Goal: Task Accomplishment & Management: Complete application form

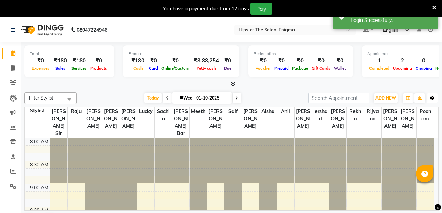
click at [432, 101] on button "Toggle Dropdown" at bounding box center [431, 98] width 11 height 10
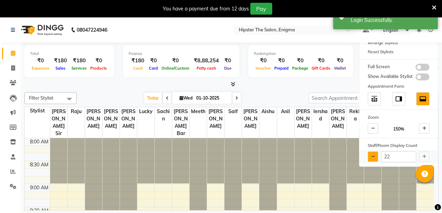
click at [375, 159] on button at bounding box center [372, 156] width 10 height 10
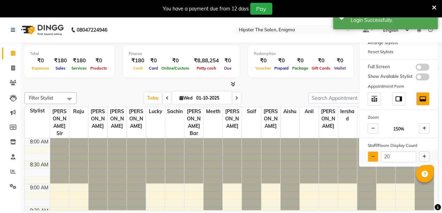
click at [375, 159] on button at bounding box center [372, 156] width 10 height 10
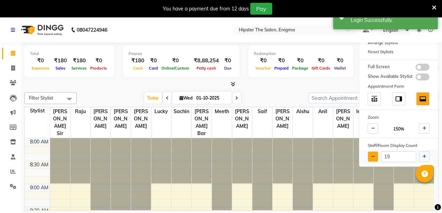
click at [375, 159] on button at bounding box center [372, 156] width 10 height 10
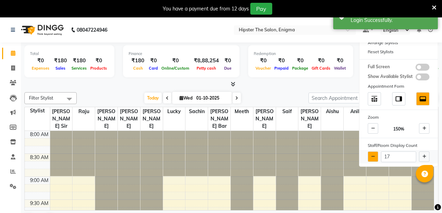
click at [375, 159] on button at bounding box center [372, 156] width 10 height 10
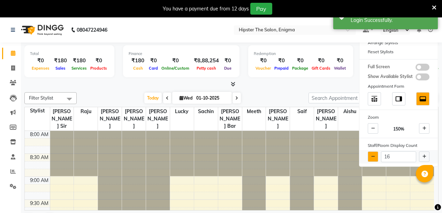
click at [375, 159] on button at bounding box center [372, 156] width 10 height 10
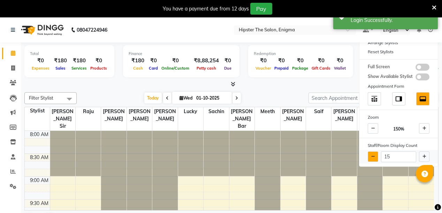
click at [375, 159] on button at bounding box center [372, 156] width 10 height 10
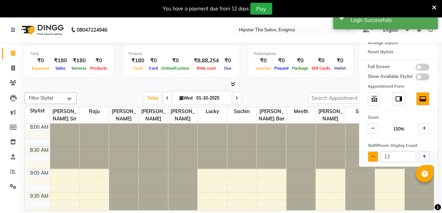
click at [375, 159] on button at bounding box center [372, 156] width 10 height 10
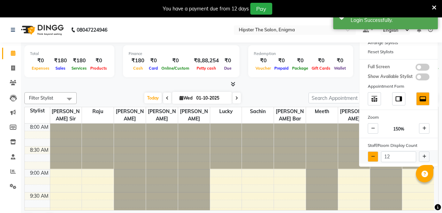
click at [375, 159] on button at bounding box center [372, 156] width 10 height 10
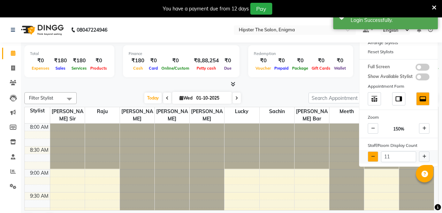
click at [375, 159] on button at bounding box center [372, 156] width 10 height 10
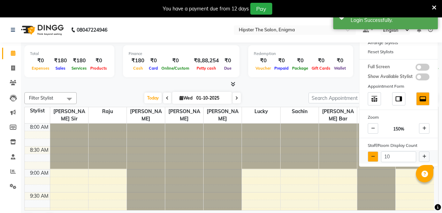
click at [375, 159] on button at bounding box center [372, 156] width 10 height 10
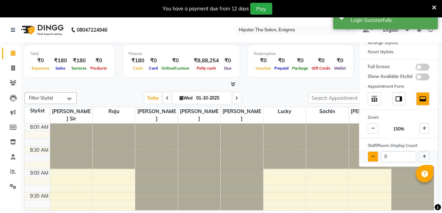
click at [375, 159] on button at bounding box center [372, 156] width 10 height 10
type input "8"
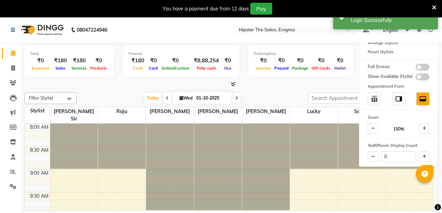
click at [288, 88] on div "Total ₹0 Expenses ₹180 Sales ₹180 Services ₹0 Products Finance ₹180 Cash ₹0 Car…" at bounding box center [231, 136] width 421 height 189
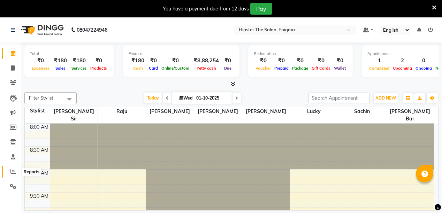
click at [11, 173] on icon at bounding box center [12, 171] width 5 height 5
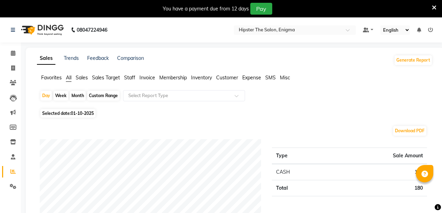
click at [109, 98] on div "Custom Range" at bounding box center [103, 96] width 32 height 10
select select "10"
select select "2025"
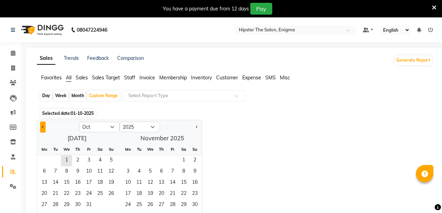
click at [40, 126] on button "Previous month" at bounding box center [43, 127] width 6 height 11
select select "9"
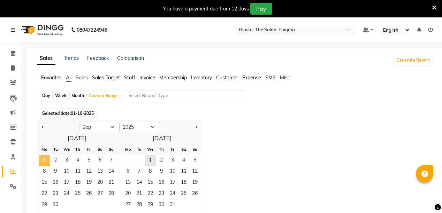
click at [40, 159] on span "1" at bounding box center [44, 160] width 11 height 11
click at [52, 203] on span "30" at bounding box center [55, 205] width 11 height 11
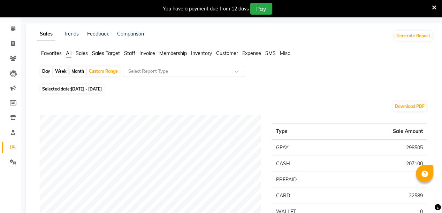
scroll to position [13, 0]
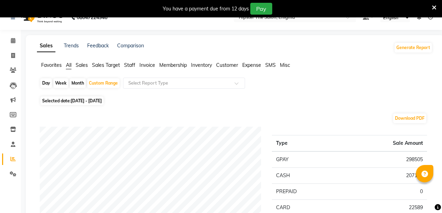
click at [132, 68] on span "Staff" at bounding box center [129, 65] width 11 height 6
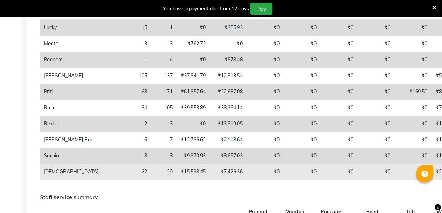
scroll to position [0, 0]
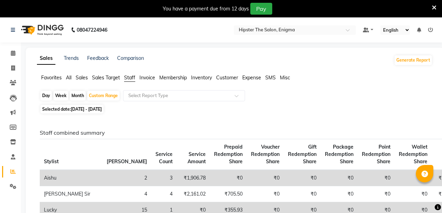
click at [85, 78] on span "Sales" at bounding box center [82, 78] width 12 height 6
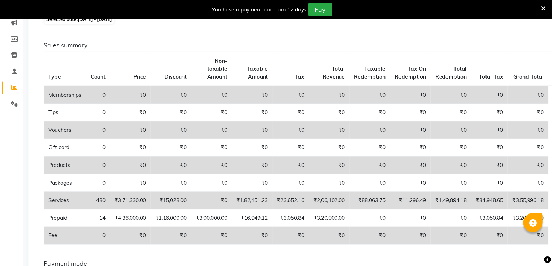
scroll to position [92, 0]
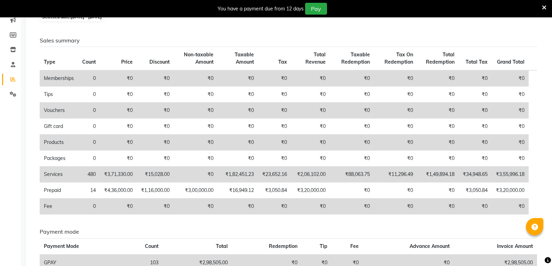
drag, startPoint x: 445, startPoint y: 1, endPoint x: 396, endPoint y: 41, distance: 63.6
click at [396, 41] on h6 "Sales summary" at bounding box center [288, 40] width 497 height 7
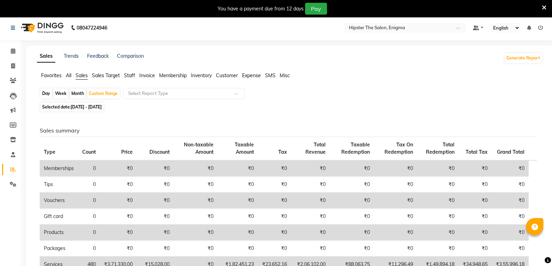
scroll to position [0, 0]
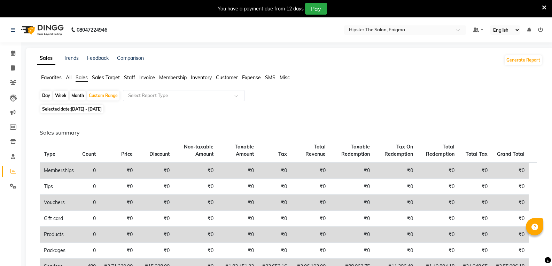
click at [70, 77] on span "All" at bounding box center [69, 78] width 6 height 6
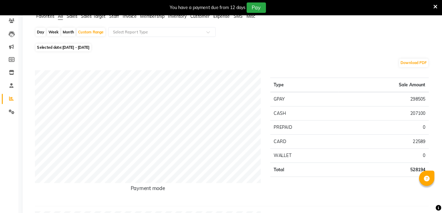
scroll to position [60, 0]
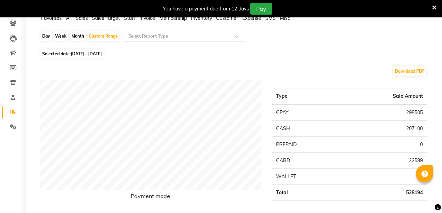
drag, startPoint x: 552, startPoint y: 2, endPoint x: 297, endPoint y: 75, distance: 265.0
click at [297, 75] on div "Download PDF" at bounding box center [233, 71] width 387 height 11
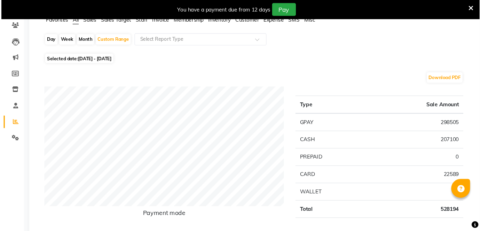
scroll to position [0, 0]
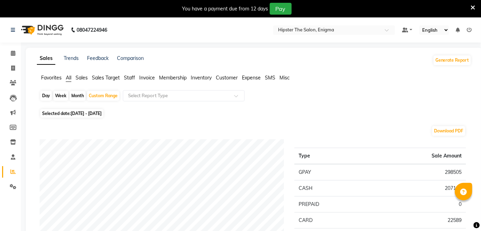
drag, startPoint x: 423, startPoint y: 1, endPoint x: 310, endPoint y: 99, distance: 149.9
click at [310, 99] on div "Day Week Month Custom Range Select Report Type" at bounding box center [254, 98] width 429 height 17
click at [13, 54] on icon at bounding box center [13, 52] width 5 height 5
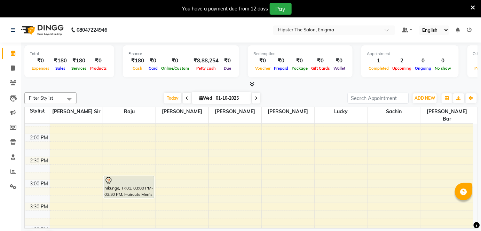
scroll to position [266, 0]
click at [11, 171] on icon at bounding box center [12, 171] width 5 height 5
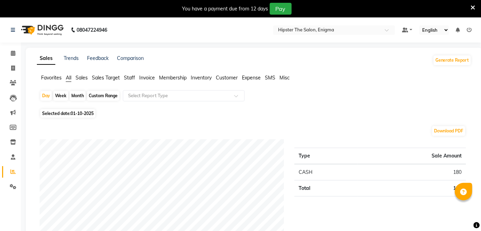
click at [95, 95] on div "Custom Range" at bounding box center [103, 96] width 32 height 10
select select "10"
select select "2025"
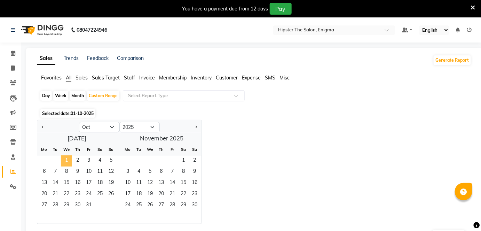
click at [68, 157] on span "1" at bounding box center [66, 160] width 11 height 11
click at [40, 126] on button "Previous month" at bounding box center [43, 127] width 6 height 11
select select "9"
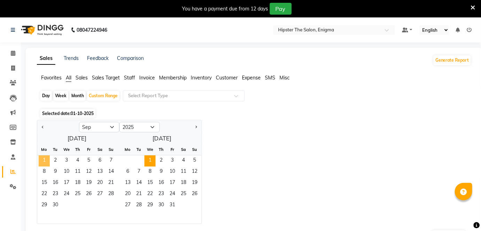
click at [41, 162] on span "1" at bounding box center [44, 160] width 11 height 11
click at [52, 208] on span "30" at bounding box center [55, 205] width 11 height 11
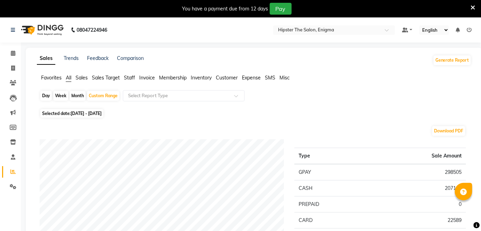
click at [132, 79] on span "Staff" at bounding box center [129, 78] width 11 height 6
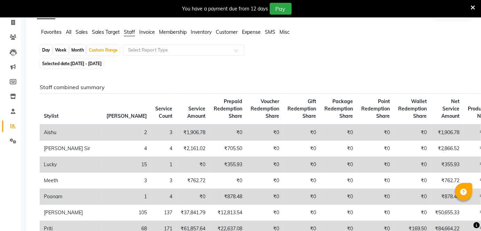
scroll to position [47, 0]
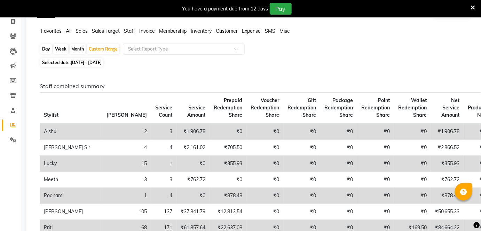
drag, startPoint x: 486, startPoint y: 0, endPoint x: 320, endPoint y: 66, distance: 178.7
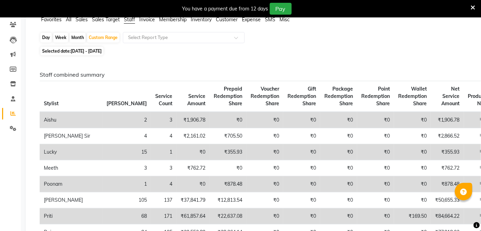
scroll to position [0, 0]
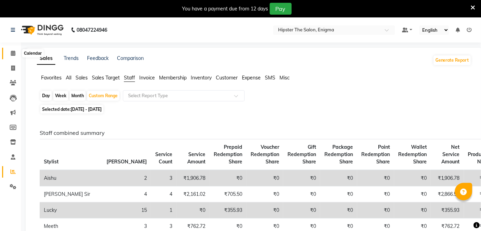
click at [11, 49] on span at bounding box center [13, 53] width 12 height 8
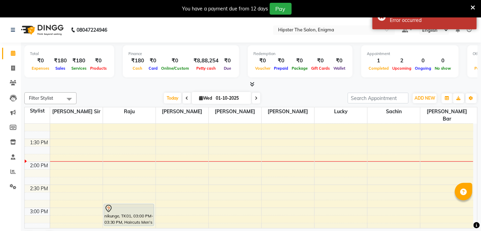
scroll to position [238, 0]
click at [16, 68] on span at bounding box center [13, 68] width 12 height 8
select select "4468"
select select "service"
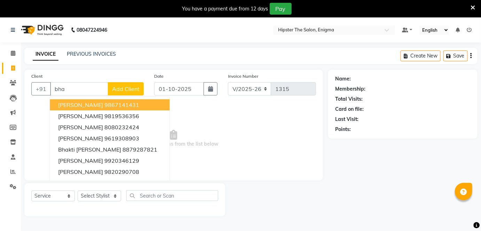
click at [87, 106] on span "[PERSON_NAME]" at bounding box center [80, 104] width 45 height 7
type input "9867141431"
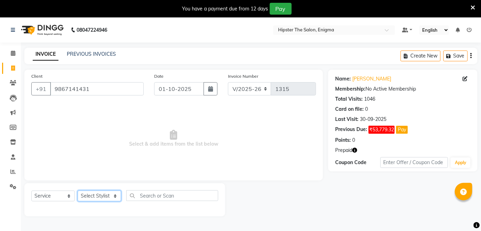
click at [105, 194] on select "Select Stylist [PERSON_NAME] [PERSON_NAME] [PERSON_NAME] [PERSON_NAME] poonam […" at bounding box center [100, 195] width 44 height 11
select select "85797"
click at [78, 190] on select "Select Stylist [PERSON_NAME] [PERSON_NAME] [PERSON_NAME] [PERSON_NAME] poonam […" at bounding box center [100, 195] width 44 height 11
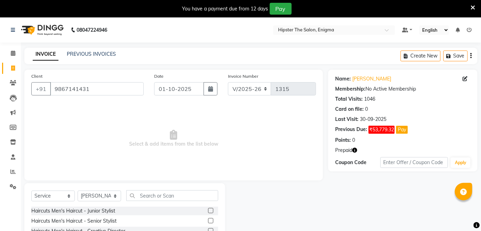
click at [208, 209] on label at bounding box center [210, 210] width 5 height 5
click at [208, 209] on input "checkbox" at bounding box center [210, 211] width 5 height 5
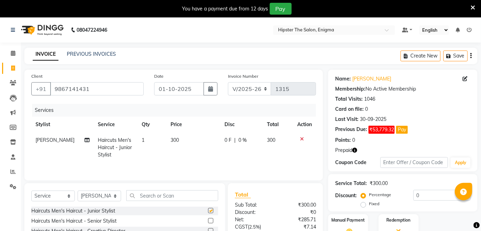
checkbox input "false"
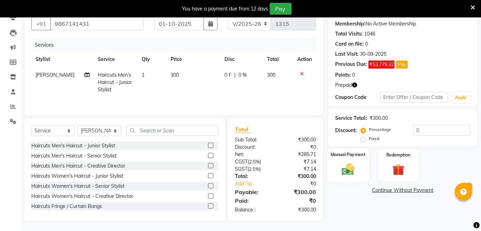
click at [356, 160] on div "Manual Payment" at bounding box center [348, 165] width 41 height 34
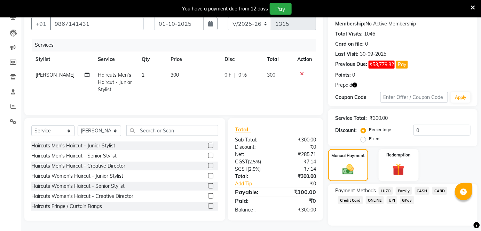
click at [405, 197] on span "GPay" at bounding box center [407, 200] width 14 height 8
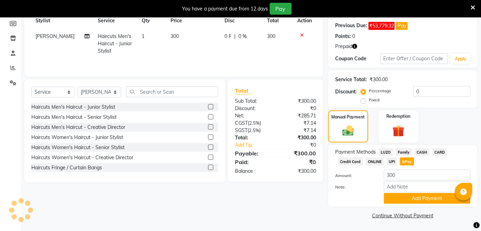
click at [405, 197] on button "Add Payment" at bounding box center [427, 198] width 87 height 11
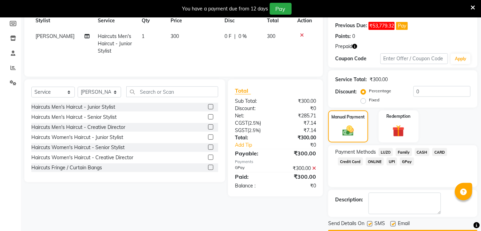
scroll to position [123, 0]
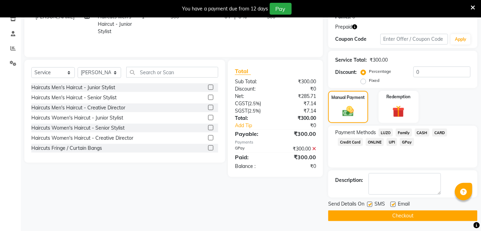
click at [392, 203] on label at bounding box center [393, 204] width 5 height 5
click at [392, 203] on input "checkbox" at bounding box center [393, 204] width 5 height 5
checkbox input "false"
click at [369, 203] on label at bounding box center [369, 204] width 5 height 5
click at [369, 203] on input "checkbox" at bounding box center [369, 204] width 5 height 5
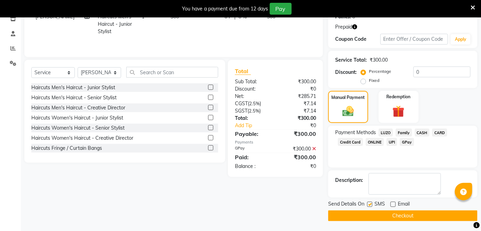
checkbox input "false"
click at [378, 213] on button "Checkout" at bounding box center [402, 215] width 149 height 11
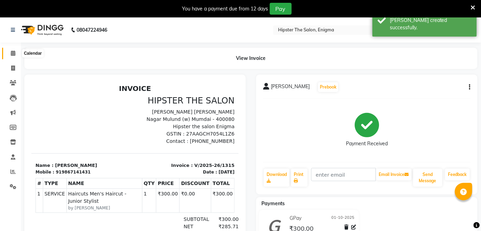
click at [16, 57] on span at bounding box center [13, 53] width 12 height 8
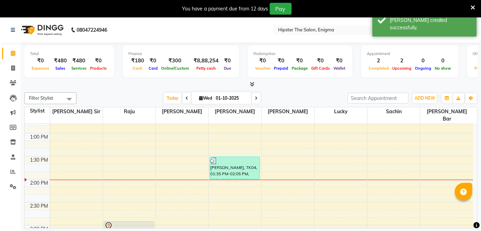
scroll to position [220, 0]
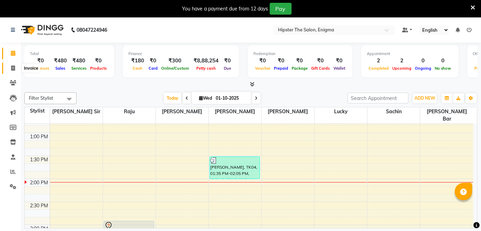
click at [8, 68] on span at bounding box center [13, 68] width 12 height 8
select select "4468"
select select "service"
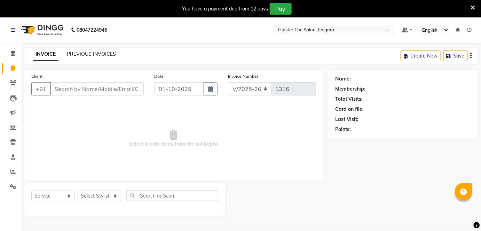
click at [104, 51] on link "PREVIOUS INVOICES" at bounding box center [91, 54] width 49 height 6
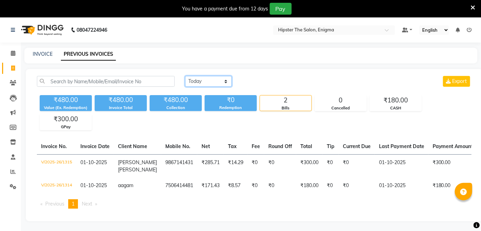
click at [212, 80] on select "[DATE] [DATE] Custom Range" at bounding box center [208, 81] width 47 height 11
select select "[DATE]"
click at [185, 76] on select "[DATE] [DATE] Custom Range" at bounding box center [208, 81] width 47 height 11
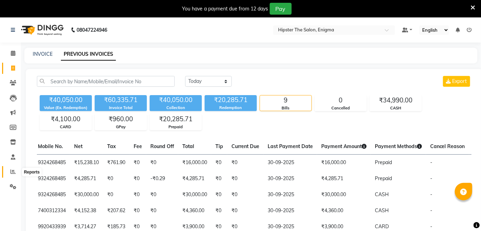
click at [12, 170] on icon at bounding box center [12, 171] width 5 height 5
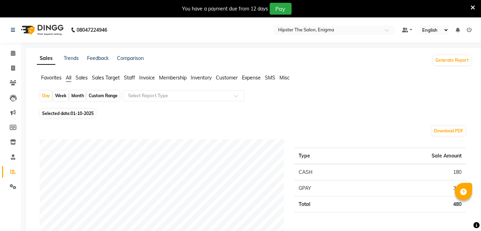
click at [98, 92] on div "Custom Range" at bounding box center [103, 96] width 32 height 10
select select "10"
select select "2025"
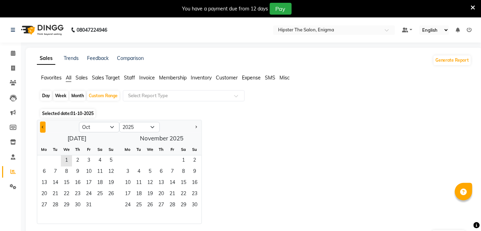
click at [41, 125] on button "Previous month" at bounding box center [43, 127] width 6 height 11
select select "9"
click at [44, 163] on span "1" at bounding box center [44, 160] width 11 height 11
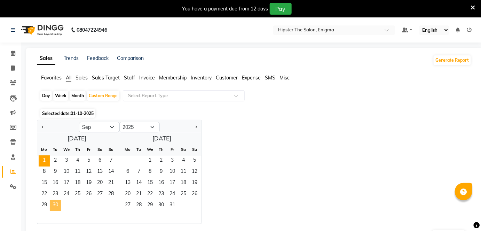
click at [55, 204] on span "30" at bounding box center [55, 205] width 11 height 11
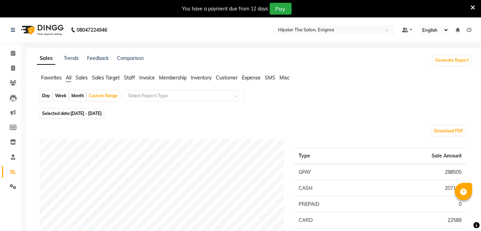
click at [132, 78] on span "Staff" at bounding box center [129, 78] width 11 height 6
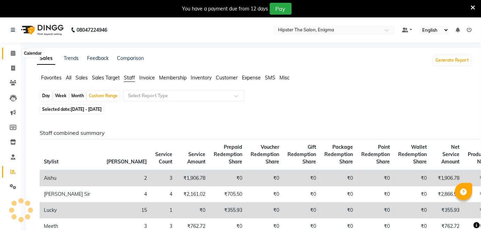
click at [16, 55] on span at bounding box center [13, 53] width 12 height 8
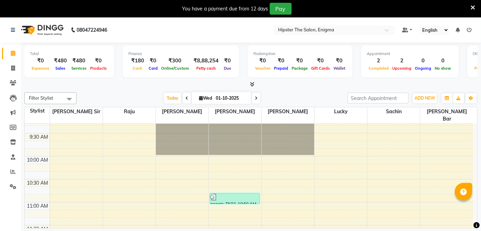
scroll to position [61, 0]
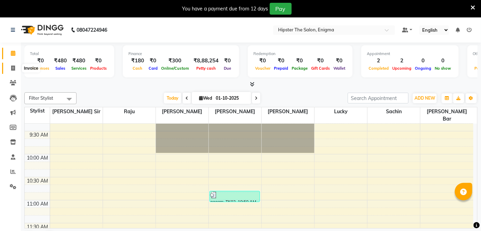
click at [11, 67] on icon at bounding box center [13, 67] width 4 height 5
select select "4468"
select select "service"
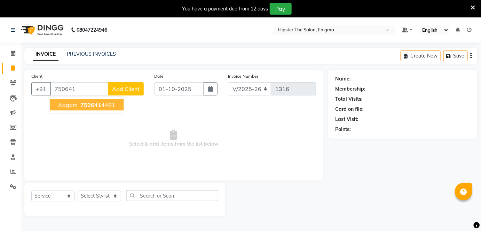
click at [88, 104] on span "750641" at bounding box center [90, 104] width 21 height 7
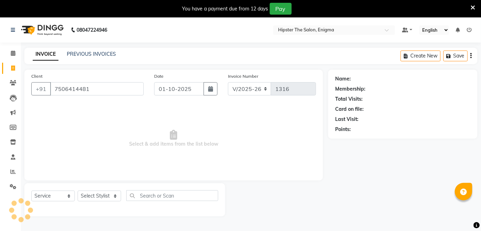
type input "7506414481"
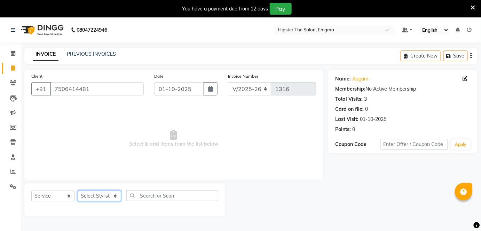
click at [101, 195] on select "Select Stylist [PERSON_NAME] [PERSON_NAME] [PERSON_NAME] [PERSON_NAME] poonam […" at bounding box center [100, 195] width 44 height 11
select select "27612"
click at [78, 190] on select "Select Stylist [PERSON_NAME] [PERSON_NAME] [PERSON_NAME] [PERSON_NAME] poonam […" at bounding box center [100, 195] width 44 height 11
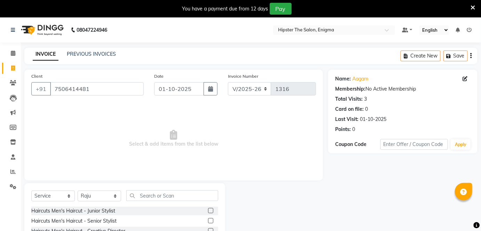
click at [208, 213] on label at bounding box center [210, 220] width 5 height 5
click at [208, 213] on input "checkbox" at bounding box center [210, 221] width 5 height 5
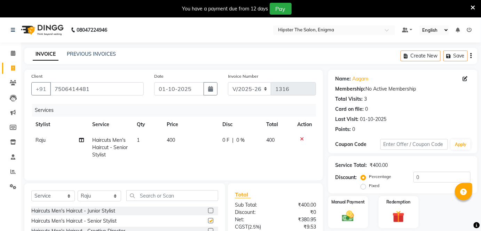
checkbox input "false"
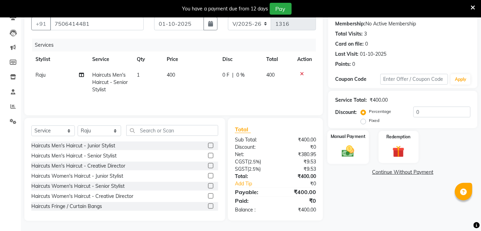
click at [351, 150] on img at bounding box center [348, 151] width 20 height 14
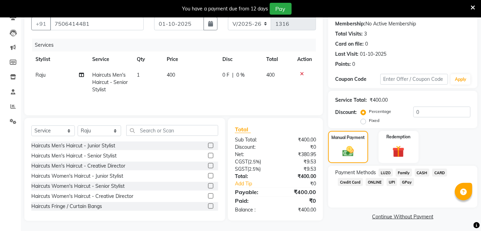
click at [407, 181] on span "GPay" at bounding box center [407, 182] width 14 height 8
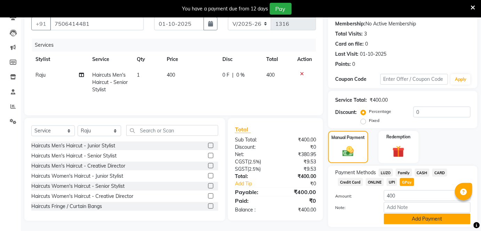
click at [417, 213] on button "Add Payment" at bounding box center [427, 218] width 87 height 11
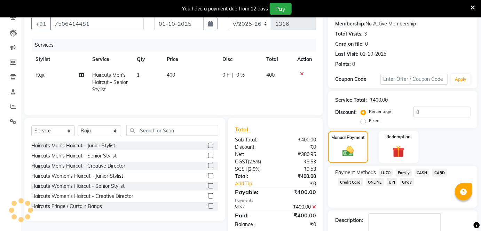
scroll to position [105, 0]
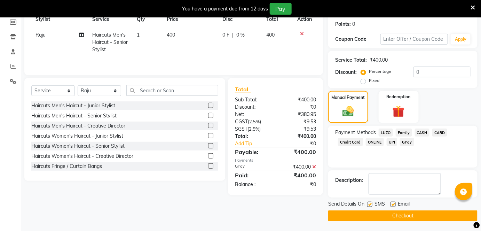
click at [408, 208] on span "Email" at bounding box center [404, 204] width 12 height 9
click at [404, 213] on button "Checkout" at bounding box center [402, 215] width 149 height 11
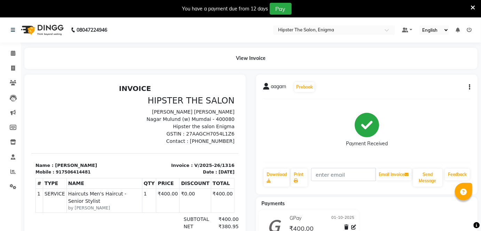
click at [445, 30] on icon at bounding box center [469, 30] width 5 height 5
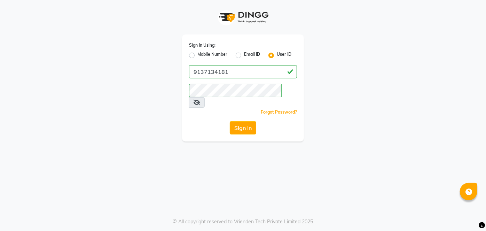
click at [197, 54] on label "Mobile Number" at bounding box center [212, 55] width 30 height 8
click at [197, 54] on input "Mobile Number" at bounding box center [199, 53] width 5 height 5
radio input "true"
radio input "false"
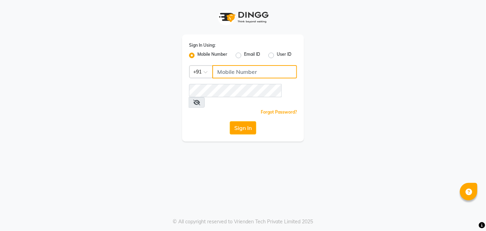
click at [221, 75] on input "Username" at bounding box center [254, 71] width 85 height 13
type input "9867141431"
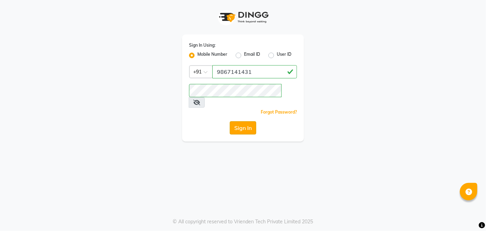
click at [243, 121] on button "Sign In" at bounding box center [243, 127] width 26 height 13
